Goal: Navigation & Orientation: Find specific page/section

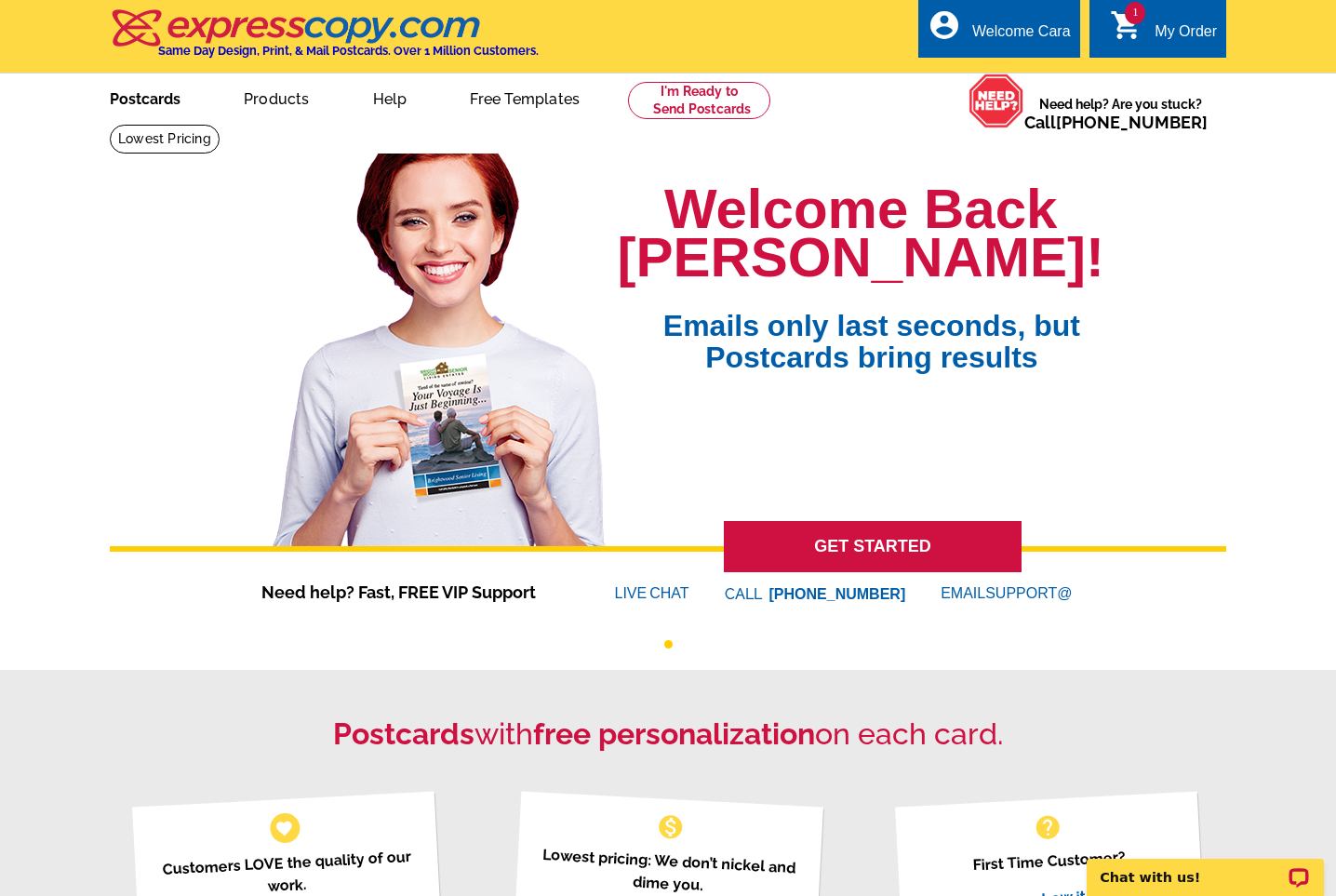
click at [125, 101] on link "Postcards" at bounding box center [146, 98] width 130 height 44
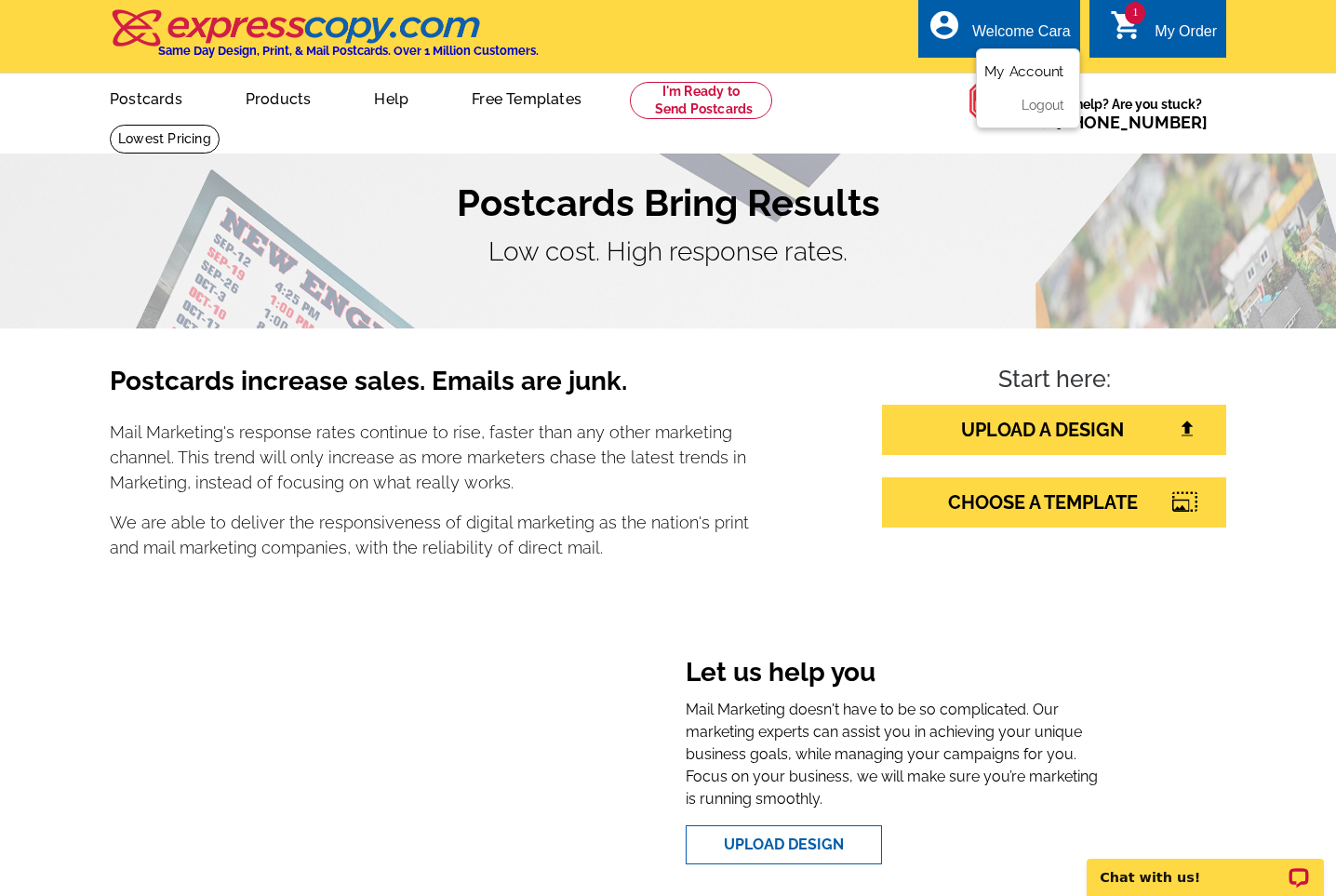
click at [1021, 65] on link "My Account" at bounding box center [1025, 71] width 80 height 16
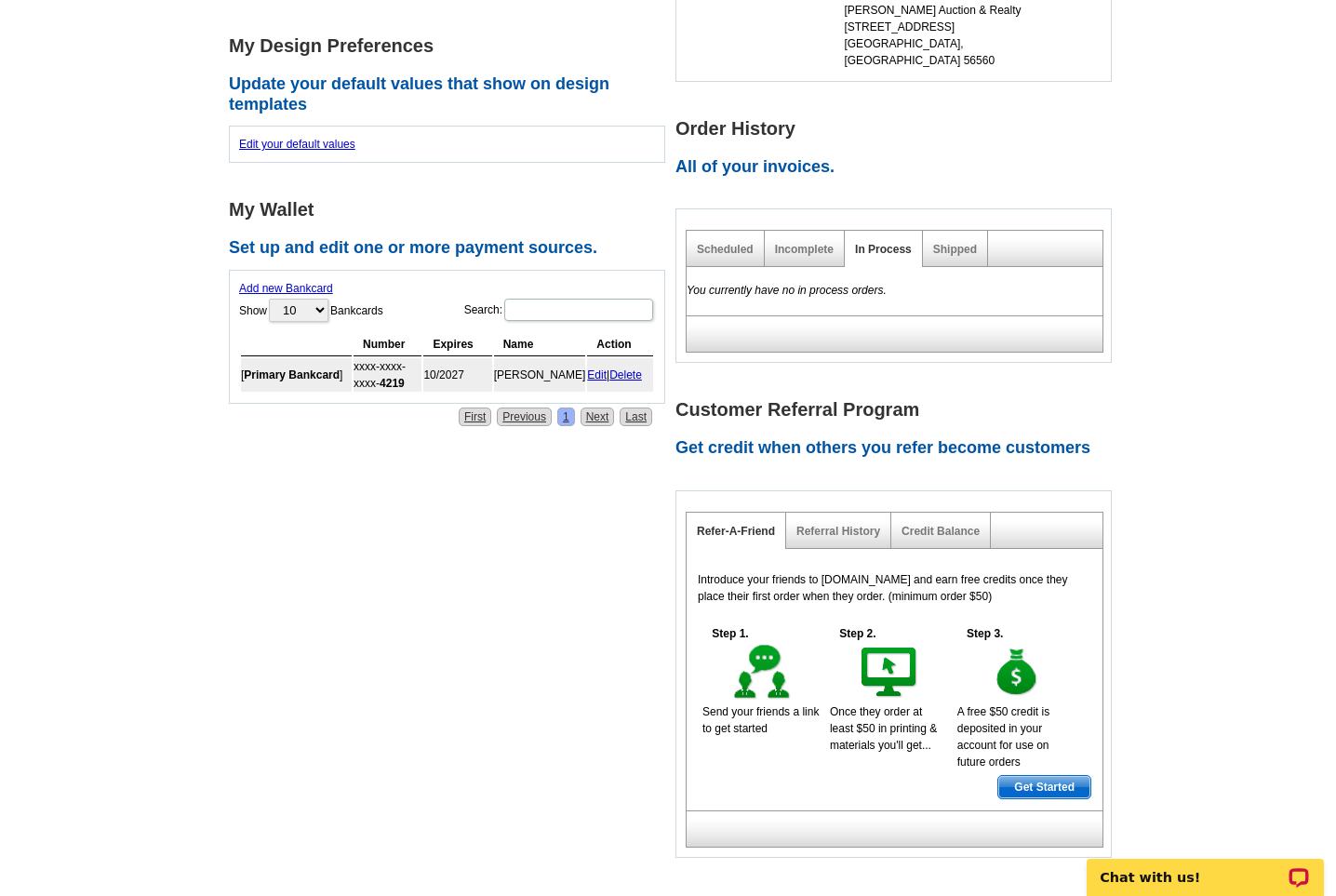
scroll to position [540, 0]
